Goal: Transaction & Acquisition: Book appointment/travel/reservation

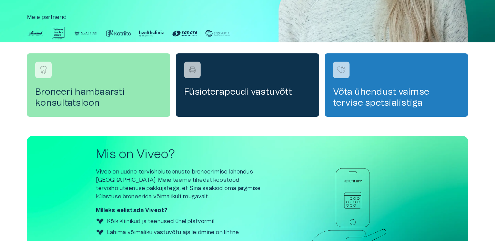
scroll to position [180, 0]
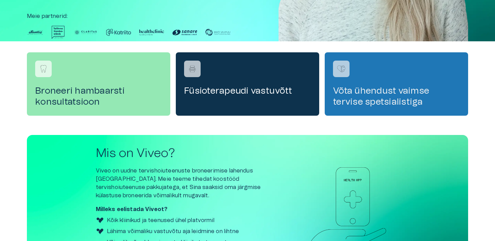
click at [376, 89] on h4 "Võta ühendust vaimse tervise spetsialistiga" at bounding box center [396, 97] width 127 height 22
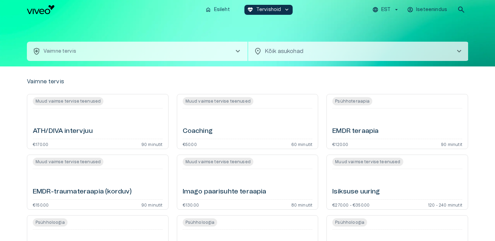
click at [62, 131] on h6 "ATH/DIVA intervjuu" at bounding box center [63, 131] width 60 height 9
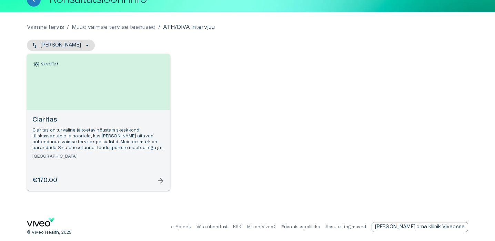
scroll to position [49, 0]
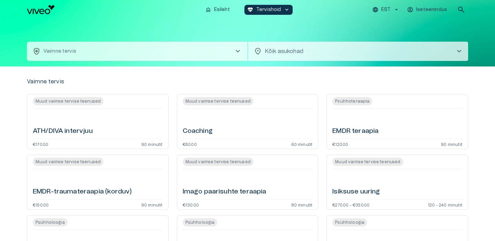
click at [358, 190] on h6 "Isiksuse uuring" at bounding box center [356, 192] width 48 height 9
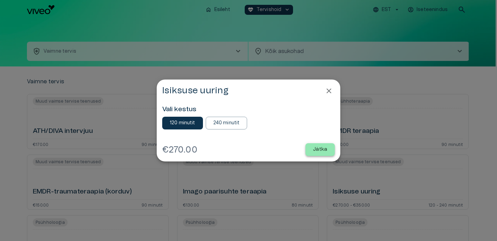
click at [313, 150] on button "Jätka" at bounding box center [319, 149] width 29 height 13
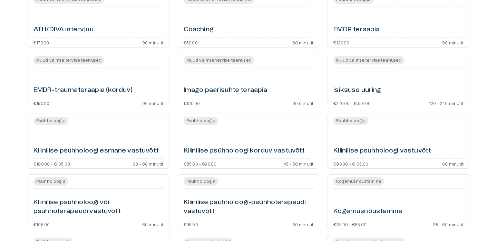
scroll to position [103, 0]
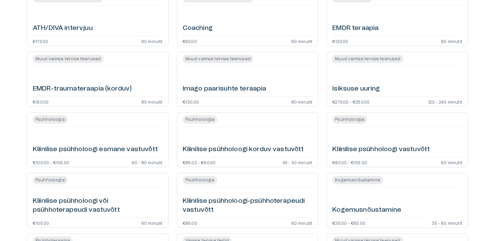
click at [267, 148] on h6 "Kliinilise psühholoogi korduv vastuvõtt" at bounding box center [243, 149] width 121 height 9
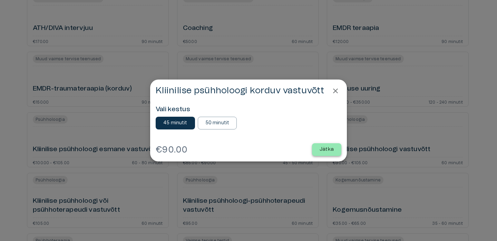
click at [334, 147] on button "Jätka" at bounding box center [326, 149] width 29 height 13
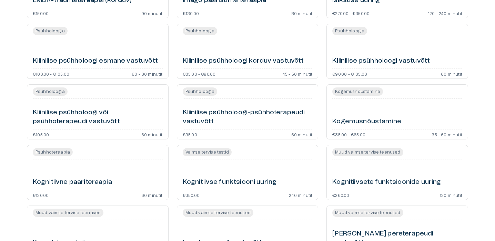
scroll to position [194, 0]
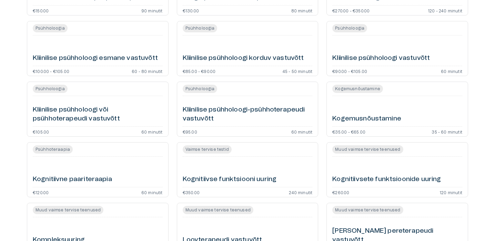
click at [199, 181] on h6 "Kognitiivse funktsiooni uuring" at bounding box center [230, 179] width 94 height 9
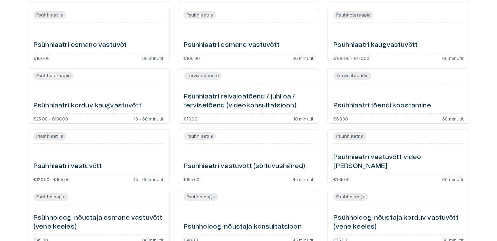
scroll to position [572, 0]
click at [93, 106] on h6 "Psühhiaatri korduv kaugvastuvõtt" at bounding box center [87, 105] width 108 height 9
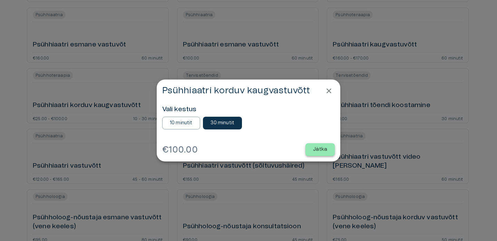
click at [313, 150] on p "Jätka" at bounding box center [320, 149] width 14 height 7
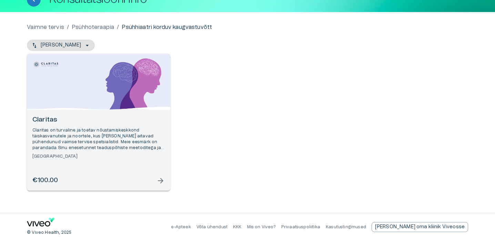
scroll to position [49, 0]
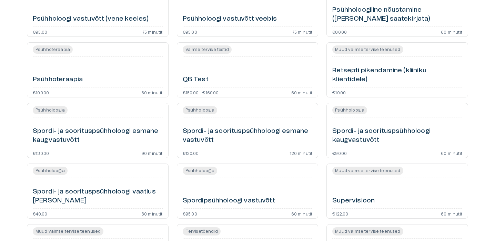
scroll to position [963, 0]
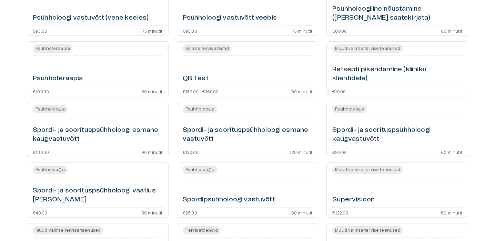
click at [201, 130] on h6 "Spordi- ja soorituspsühholoogi esmane vastuvõtt" at bounding box center [248, 135] width 130 height 18
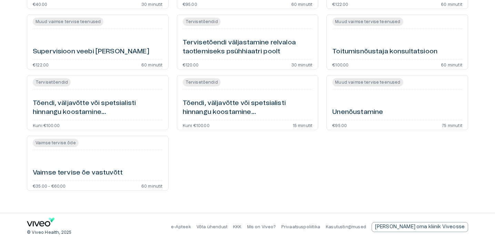
scroll to position [1172, 0]
click at [82, 110] on h6 "Tõendi, väljavõtte või spetsialisti hinnangu koostamine ravidokumentatsiooni põ…" at bounding box center [98, 108] width 130 height 18
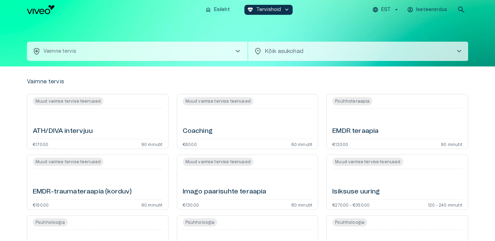
click at [357, 131] on h6 "EMDR teraapia" at bounding box center [355, 131] width 46 height 9
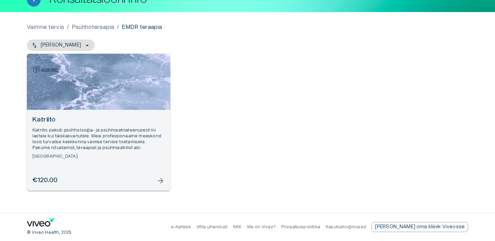
scroll to position [49, 0]
click at [106, 194] on div "Vaimne tervis / Psühhoteraapia / EMDR teraapia Nimi - Kasvav Katriito Katriito …" at bounding box center [247, 112] width 441 height 179
